Goal: Information Seeking & Learning: Check status

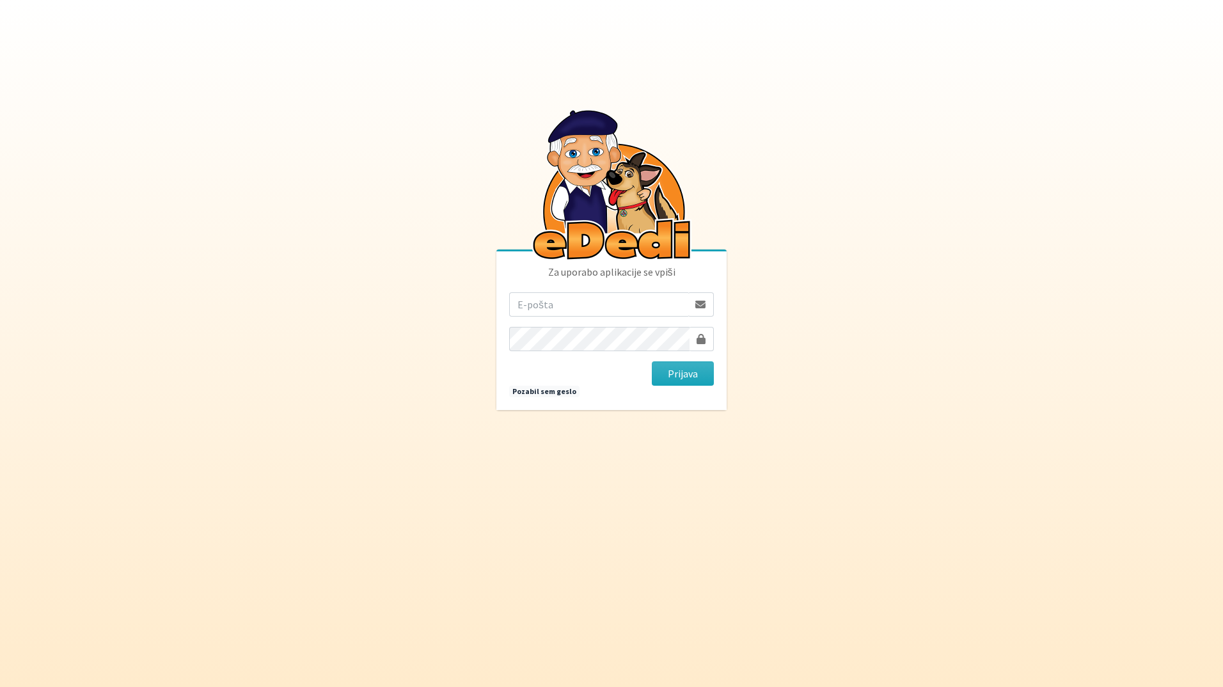
drag, startPoint x: 663, startPoint y: 312, endPoint x: 657, endPoint y: 311, distance: 6.4
click at [662, 312] on input "email" at bounding box center [598, 304] width 179 height 24
type input "[EMAIL_ADDRESS][DOMAIN_NAME]"
click at [652, 361] on button "Prijava" at bounding box center [683, 373] width 62 height 24
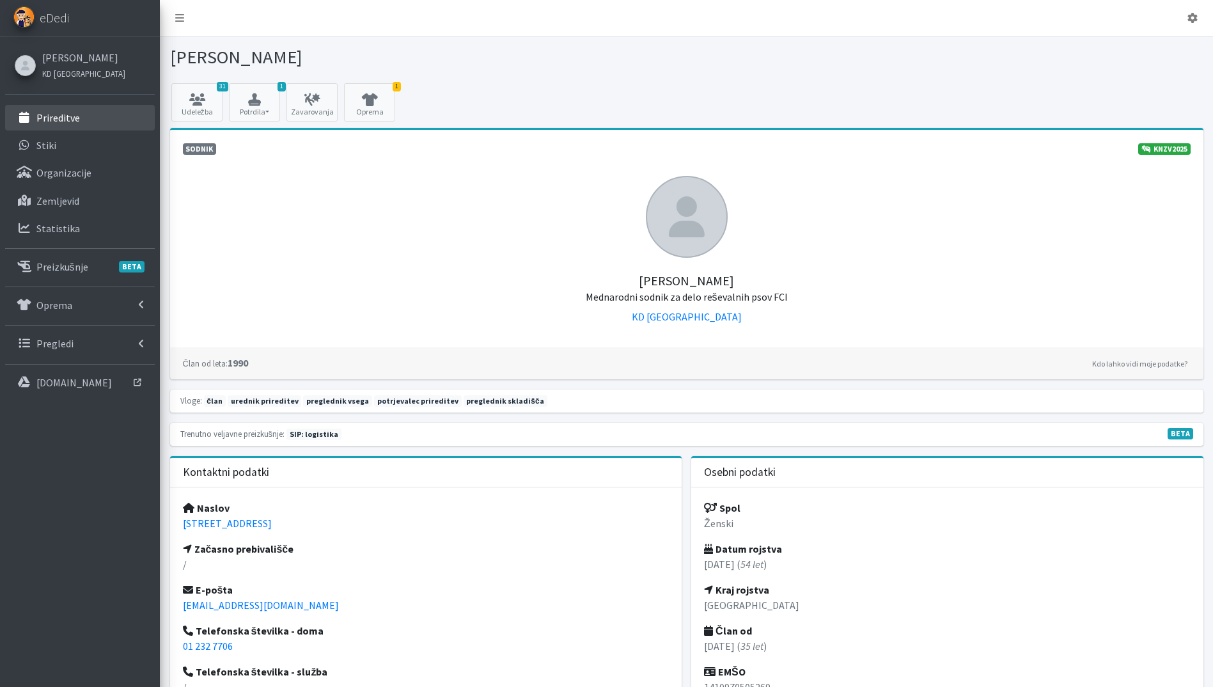
click at [66, 118] on p "Prireditve" at bounding box center [57, 117] width 43 height 13
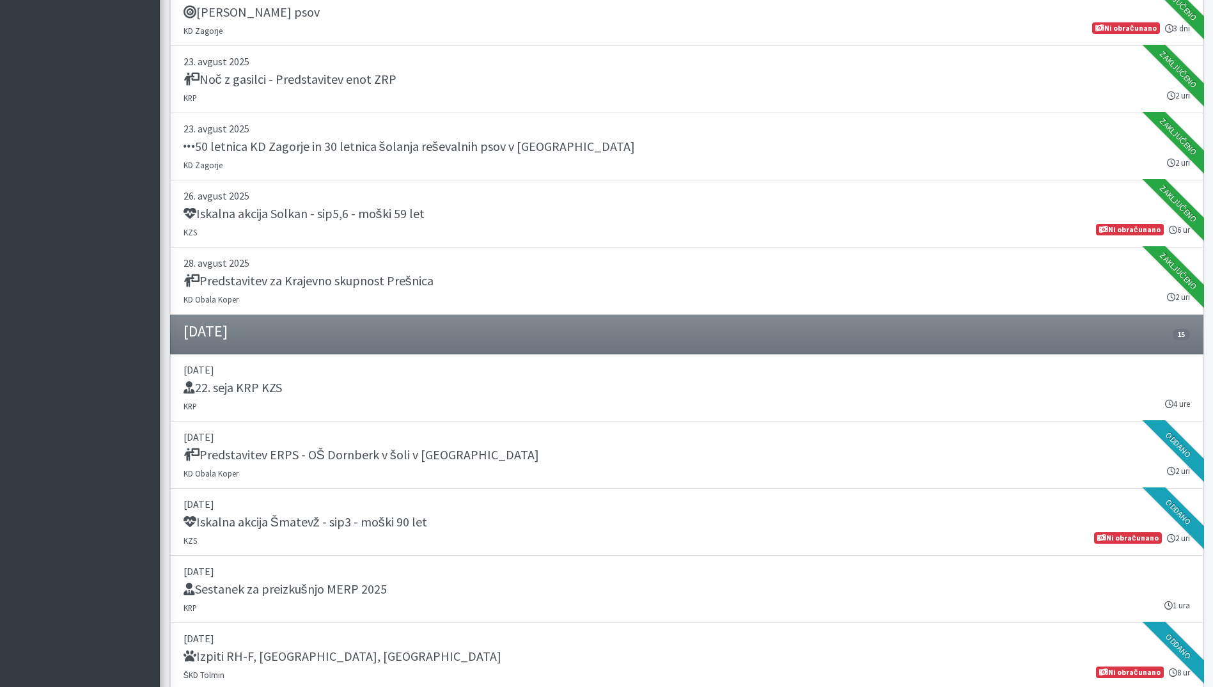
scroll to position [1151, 0]
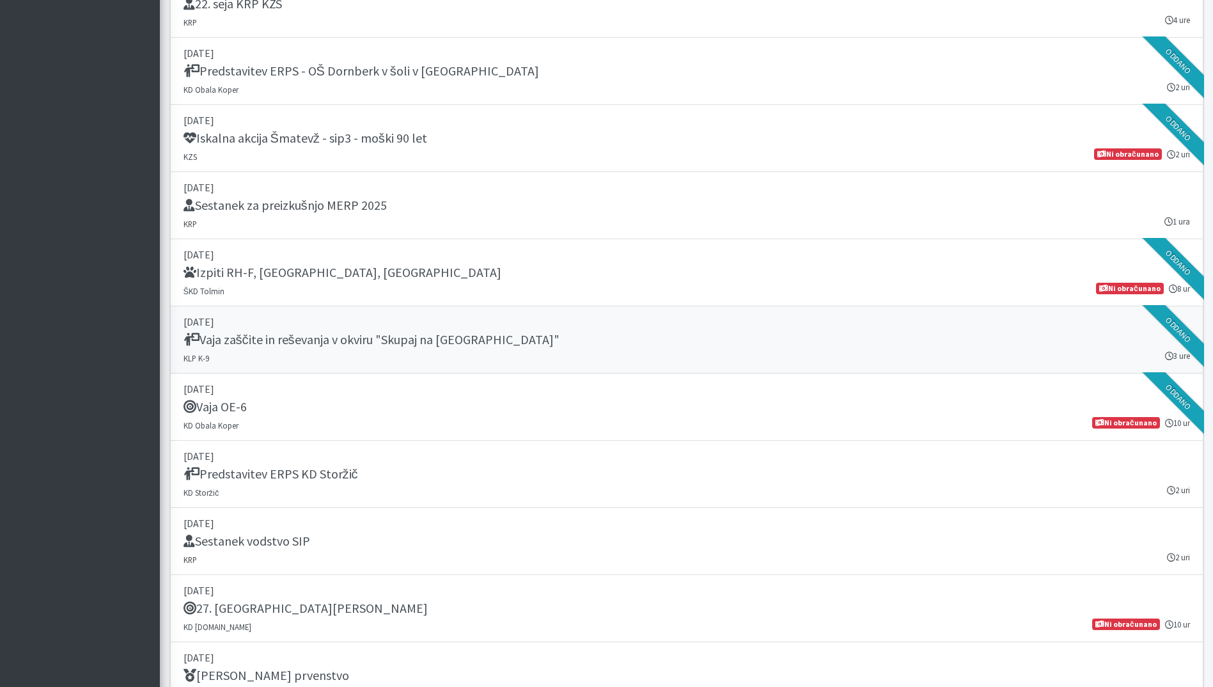
click at [442, 357] on link "06. september 2025 Vaja zaščite in reševanja v okviru "Skupaj na Lisco" KLP K-9…" at bounding box center [686, 339] width 1033 height 67
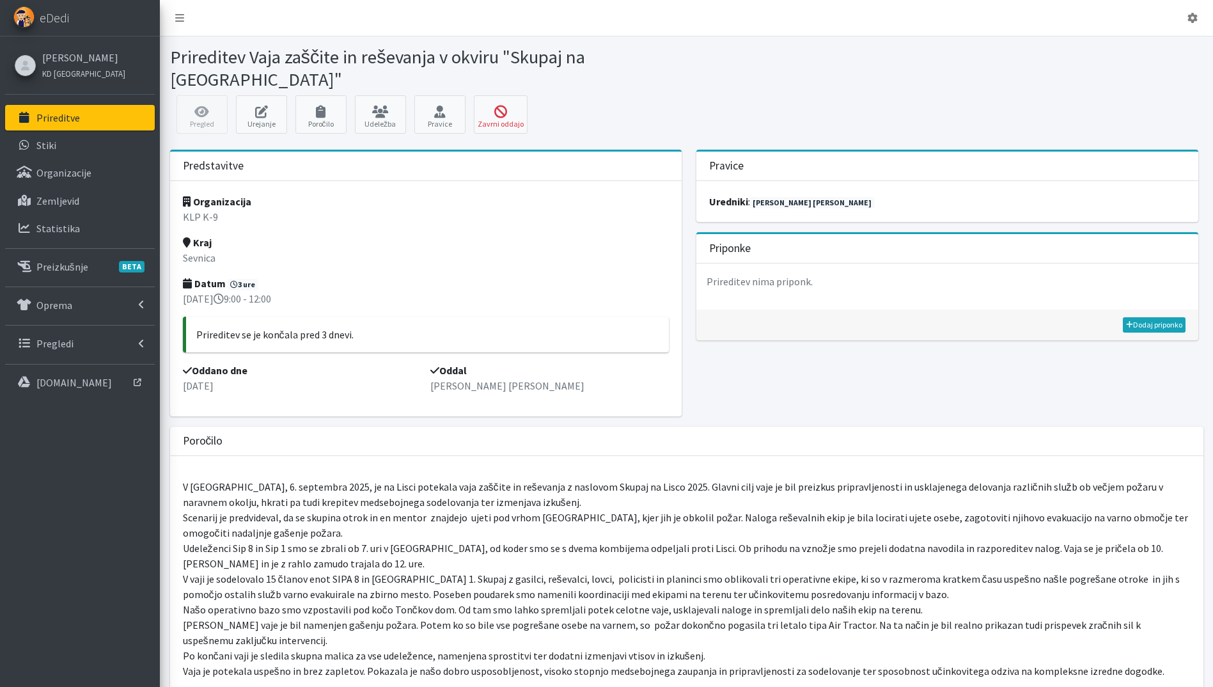
click at [235, 378] on p "08. september 2025" at bounding box center [302, 385] width 239 height 15
click at [80, 120] on link "Prireditve" at bounding box center [80, 118] width 150 height 26
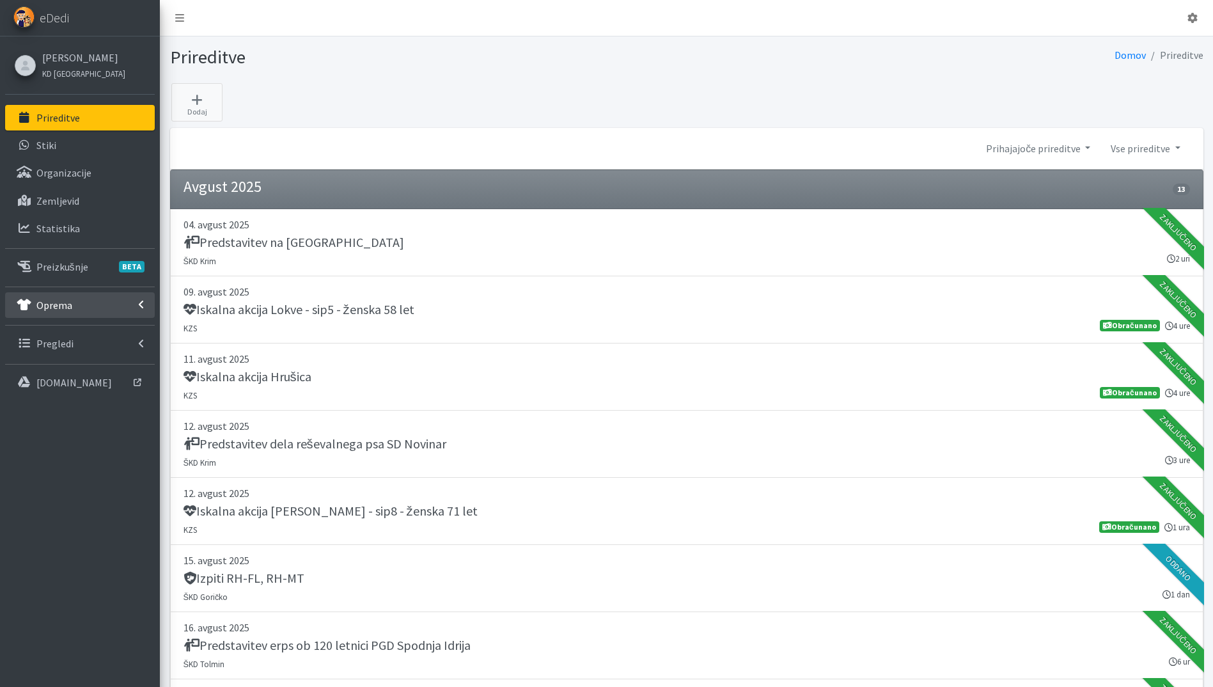
click at [68, 297] on link "Oprema" at bounding box center [80, 305] width 150 height 26
click at [84, 458] on link "Pregledi" at bounding box center [80, 454] width 150 height 26
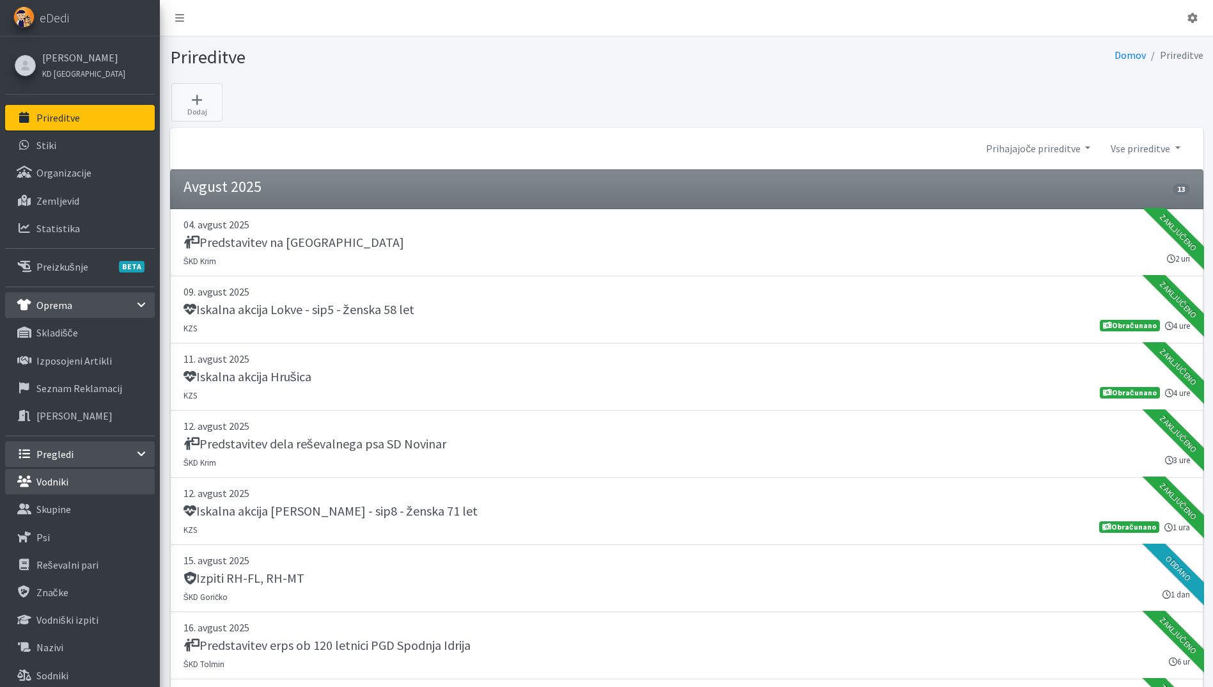
click at [61, 478] on p "Vodniki" at bounding box center [52, 481] width 32 height 13
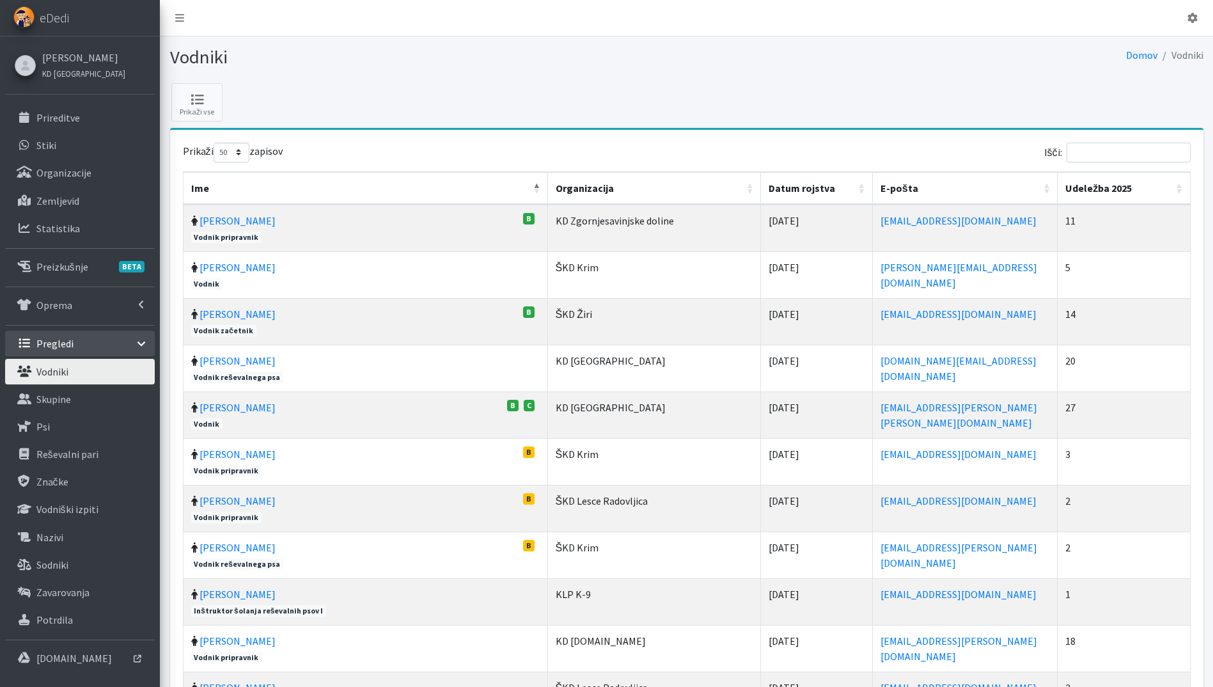
select select "50"
click at [1179, 187] on th "Udeležba 2025" at bounding box center [1124, 188] width 132 height 33
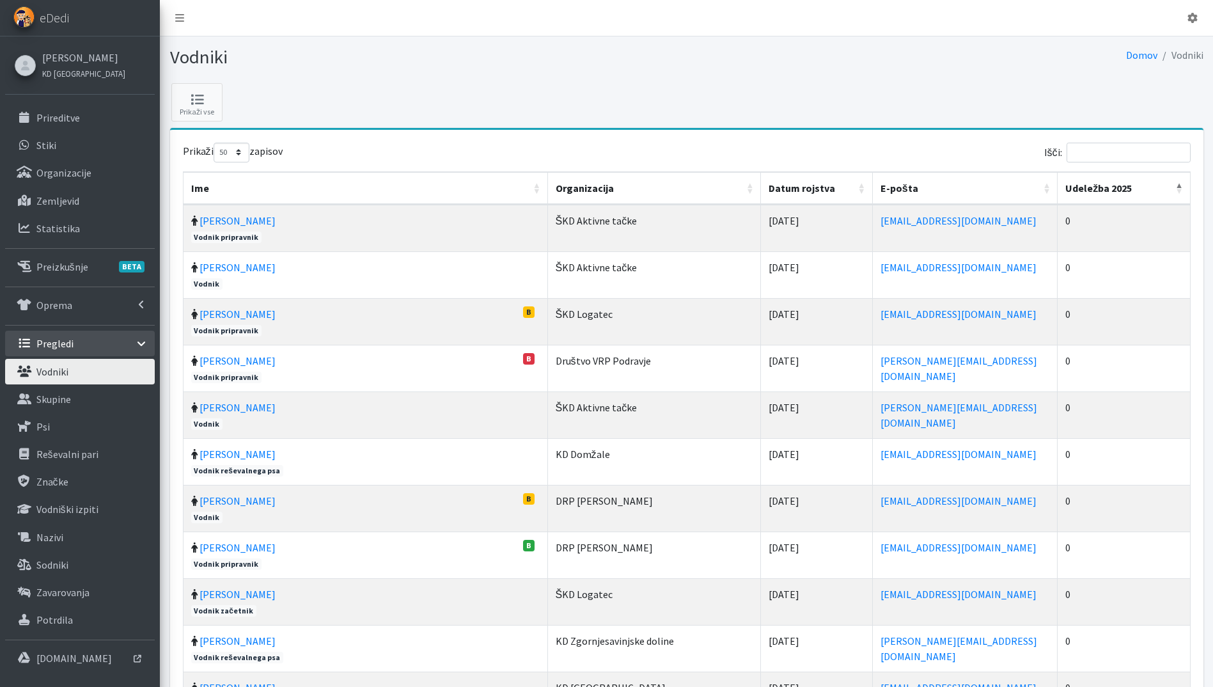
click at [1178, 185] on th "Udeležba 2025" at bounding box center [1124, 188] width 132 height 33
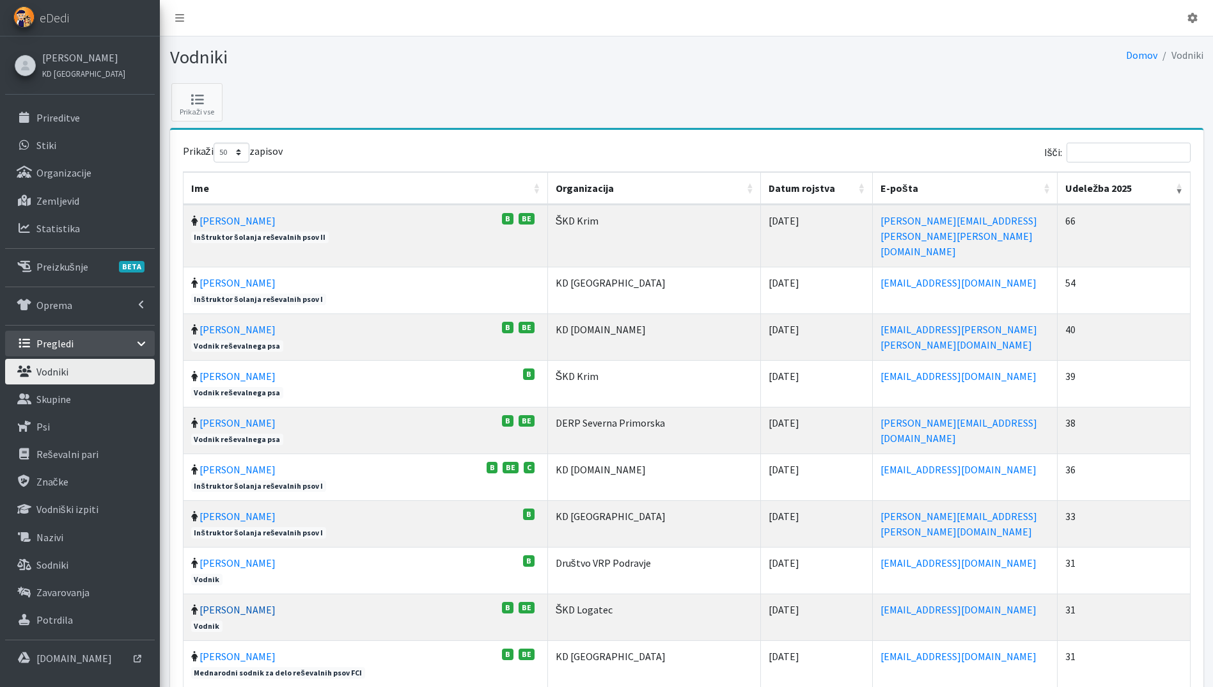
click at [224, 603] on link "Jernej Gregorin" at bounding box center [238, 609] width 76 height 13
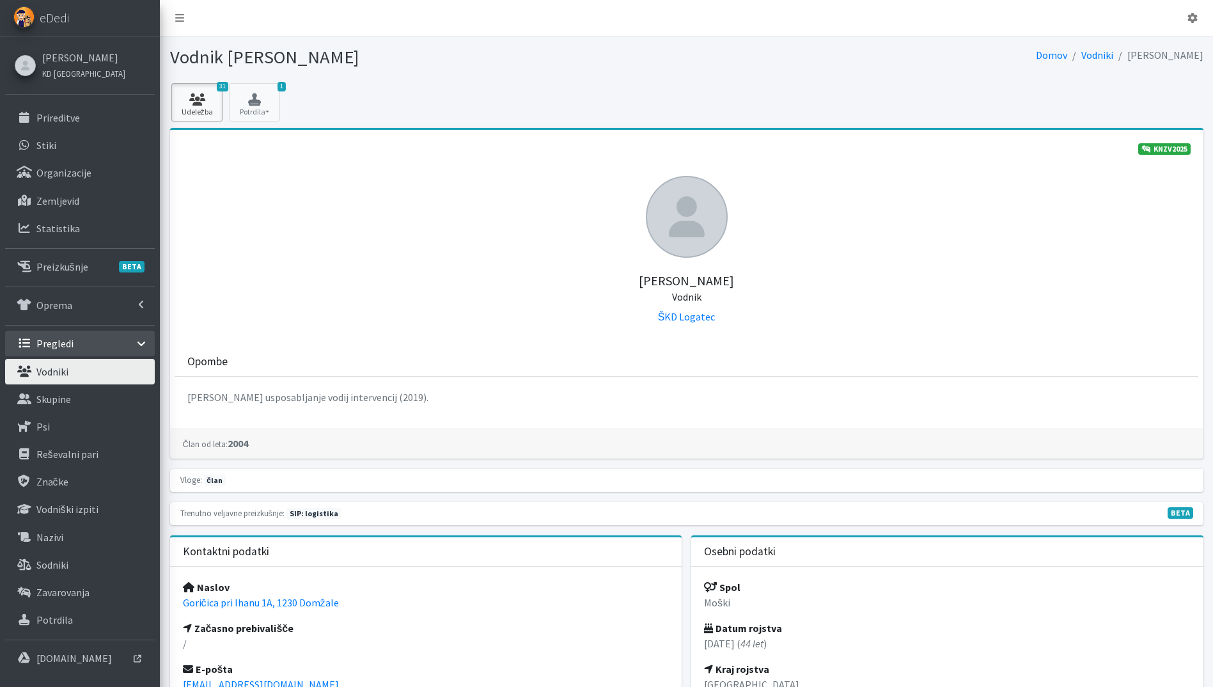
click at [197, 105] on icon at bounding box center [196, 99] width 43 height 13
click at [78, 58] on link "[PERSON_NAME]" at bounding box center [83, 57] width 83 height 15
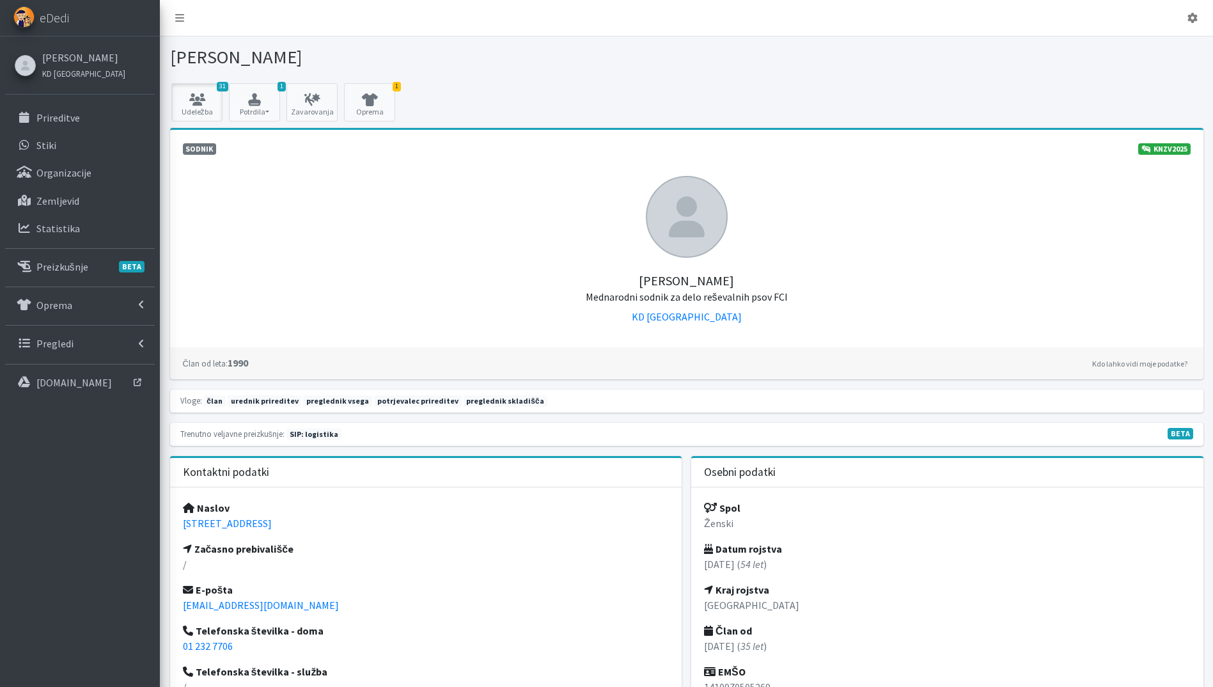
click at [200, 103] on icon at bounding box center [196, 99] width 43 height 13
